Goal: Information Seeking & Learning: Understand process/instructions

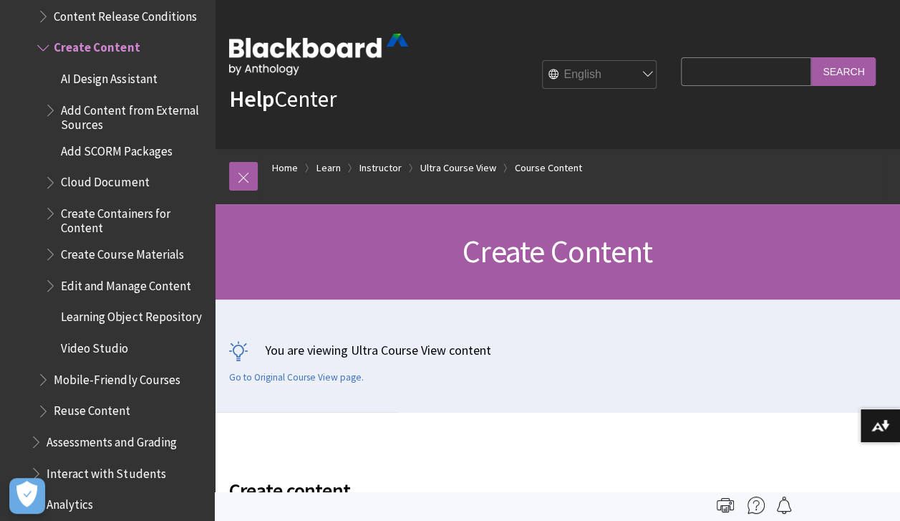
scroll to position [2139, 0]
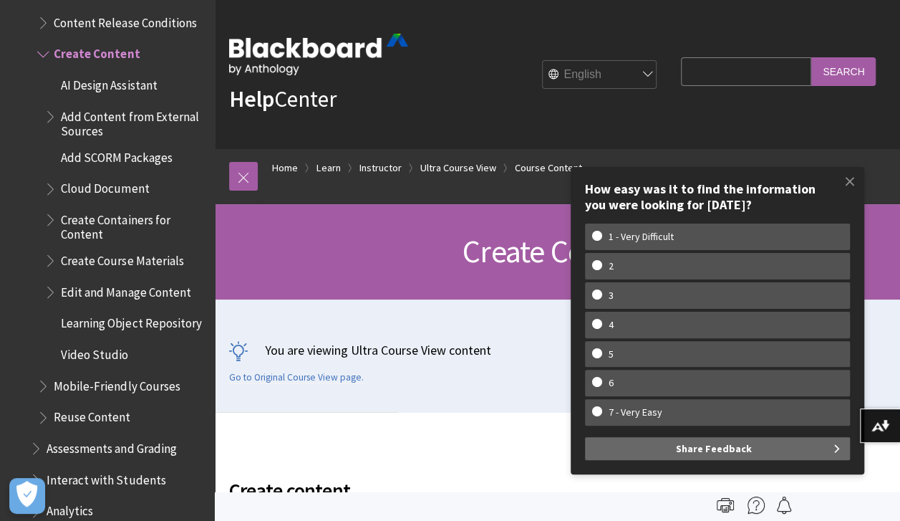
click at [781, 67] on input "Search Query" at bounding box center [746, 71] width 130 height 28
type input "add instructor"
click at [811, 57] on input "Search" at bounding box center [843, 71] width 64 height 28
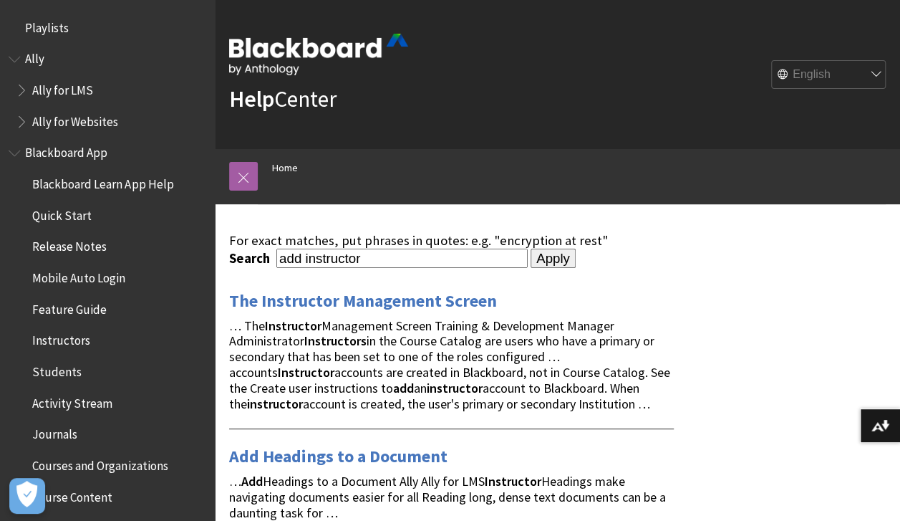
click at [444, 299] on link "The Instructor Management Screen" at bounding box center [363, 300] width 268 height 23
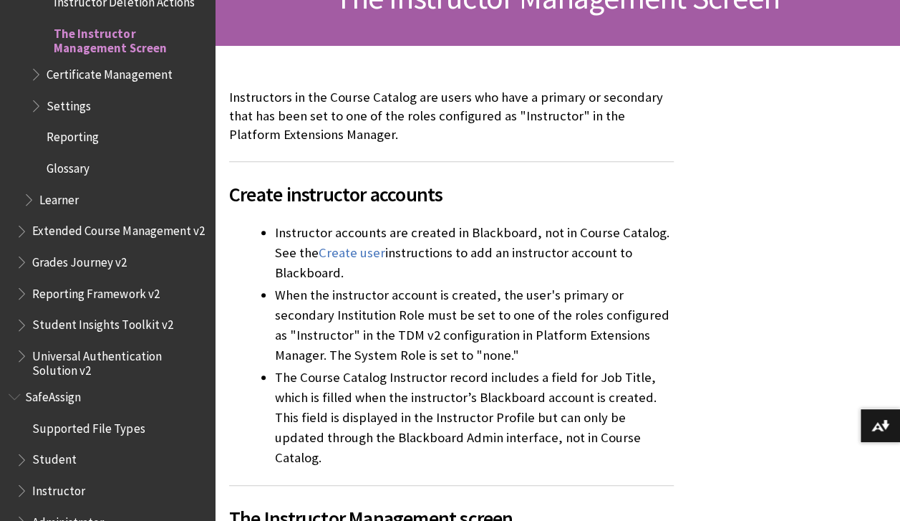
scroll to position [258, 0]
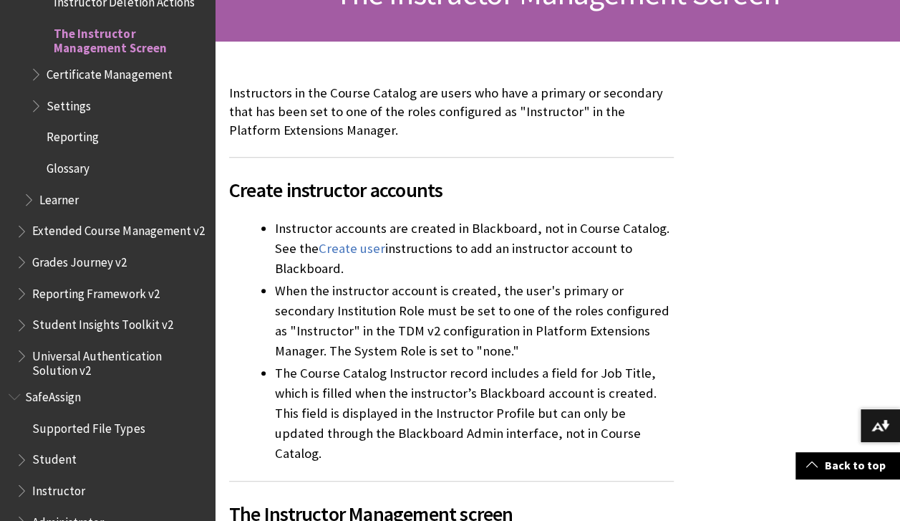
click at [361, 249] on link "Create user" at bounding box center [352, 248] width 67 height 17
